Goal: Information Seeking & Learning: Understand process/instructions

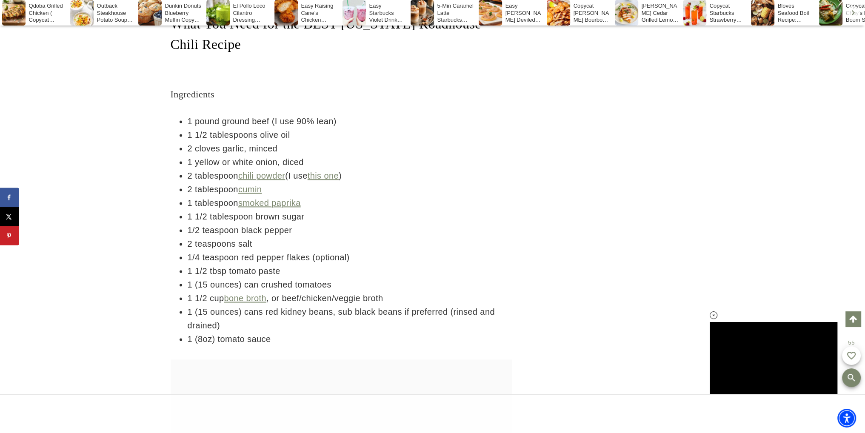
scroll to position [1188, 0]
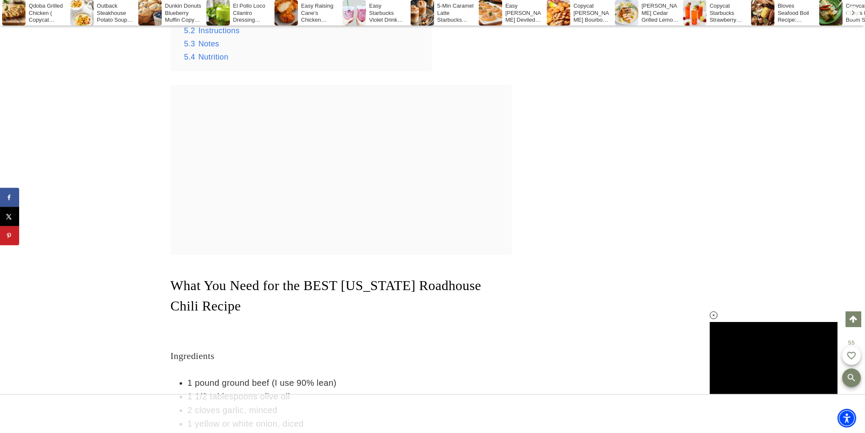
drag, startPoint x: 311, startPoint y: 214, endPoint x: 294, endPoint y: 196, distance: 23.8
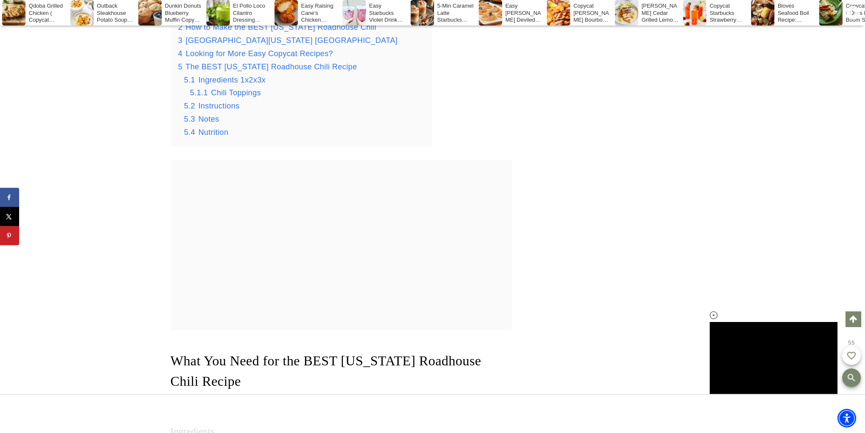
drag, startPoint x: 294, startPoint y: 196, endPoint x: 138, endPoint y: 180, distance: 157.4
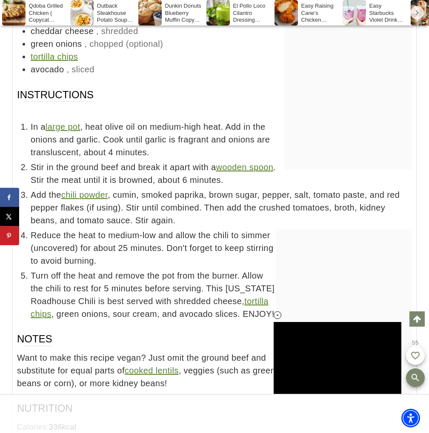
scroll to position [0, 0]
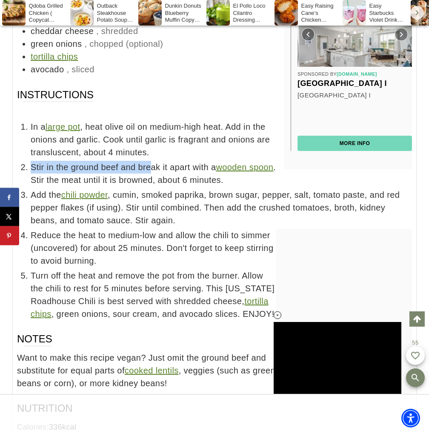
drag, startPoint x: 29, startPoint y: 103, endPoint x: 153, endPoint y: 113, distance: 125.1
click at [153, 161] on li "Stir in the ground beef and break it apart with a wooden spoon . Stir the meat …" at bounding box center [221, 174] width 381 height 26
click at [153, 161] on span "Stir in the ground beef and break it apart with a wooden spoon . Stir the meat …" at bounding box center [221, 174] width 381 height 26
